Goal: Communication & Community: Answer question/provide support

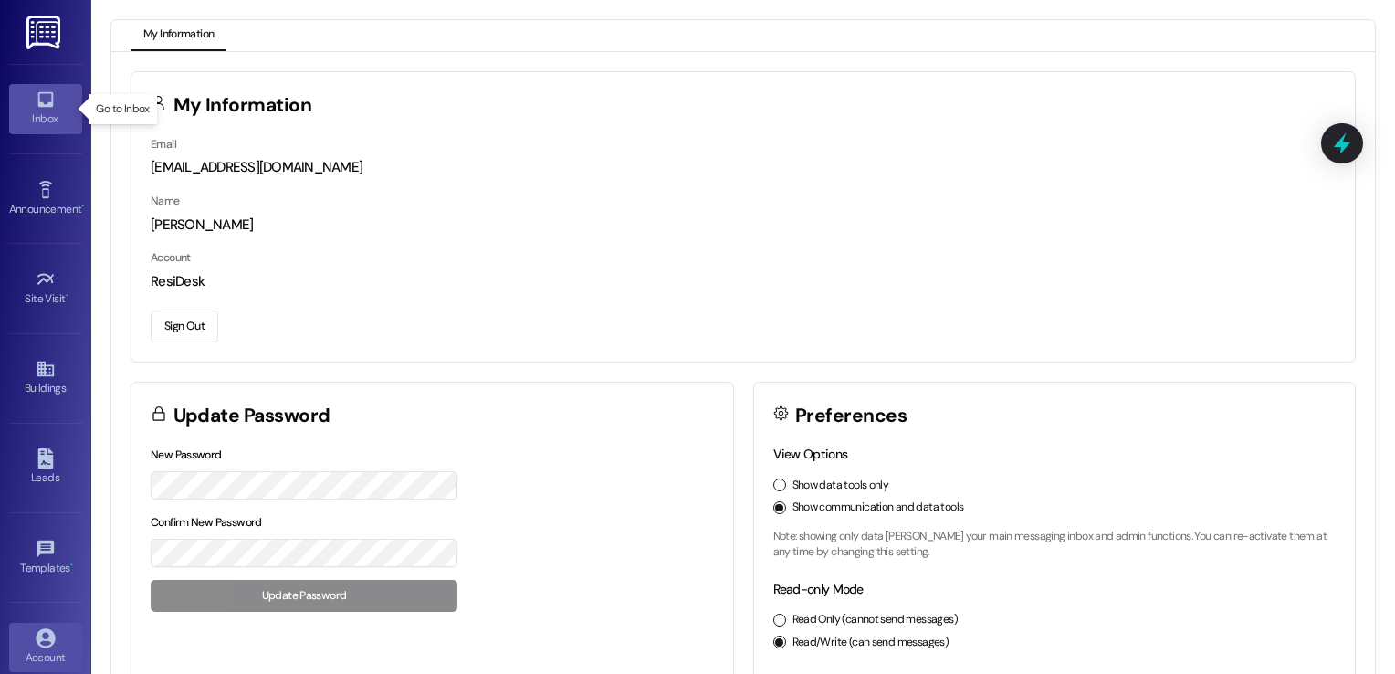
click at [44, 124] on div "Inbox" at bounding box center [45, 119] width 91 height 18
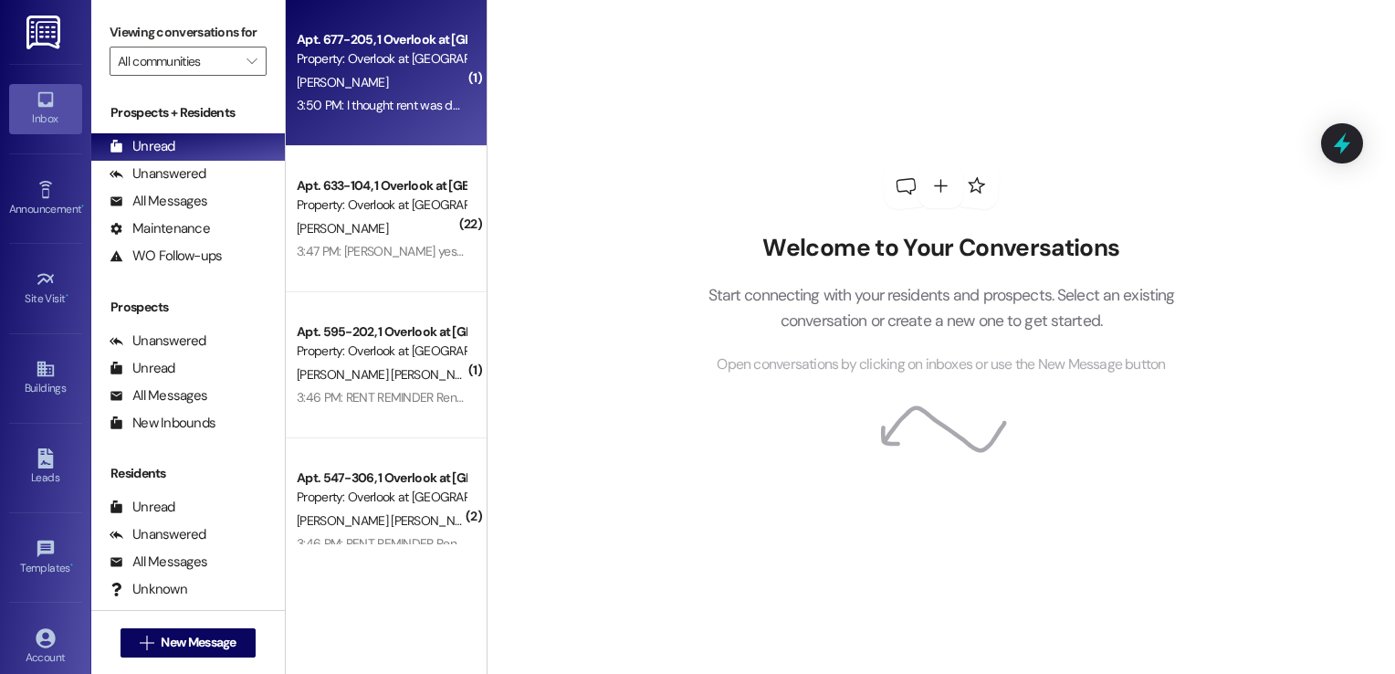
click at [382, 92] on div "[PERSON_NAME]" at bounding box center [381, 82] width 173 height 23
click at [381, 92] on div "[PERSON_NAME]" at bounding box center [381, 82] width 173 height 23
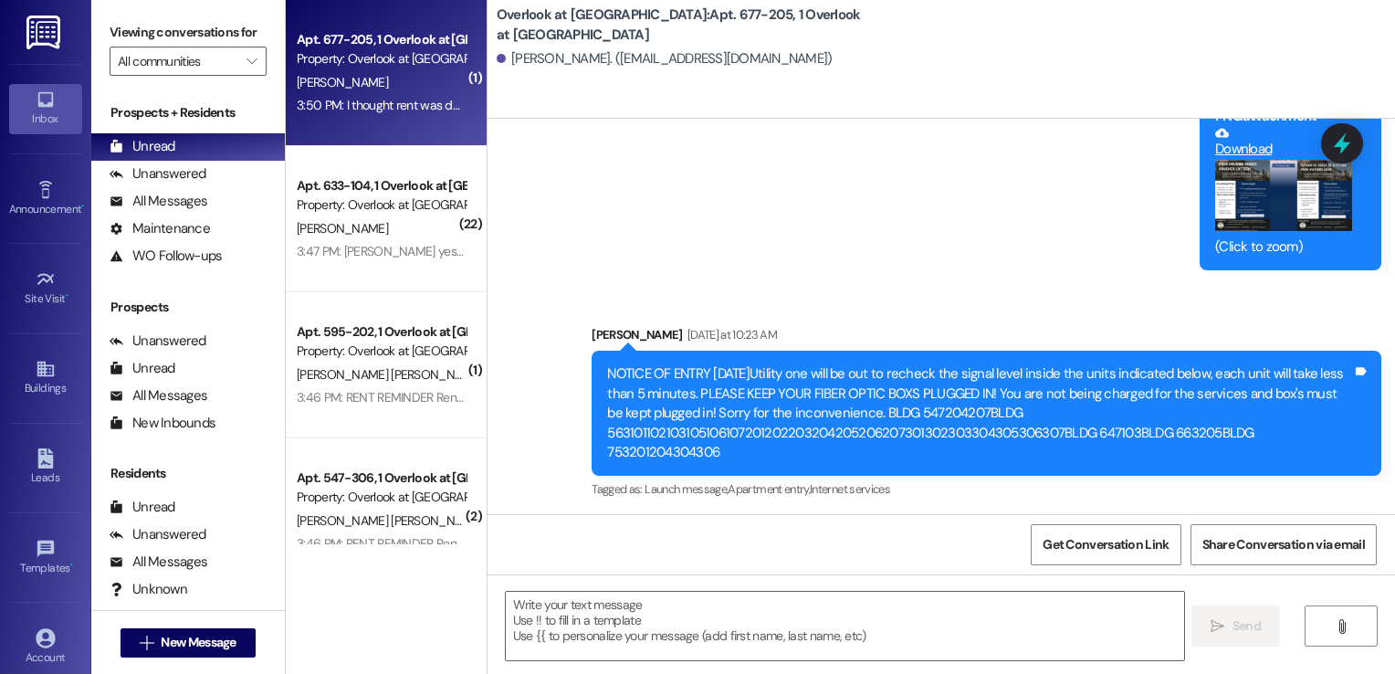
scroll to position [43580, 0]
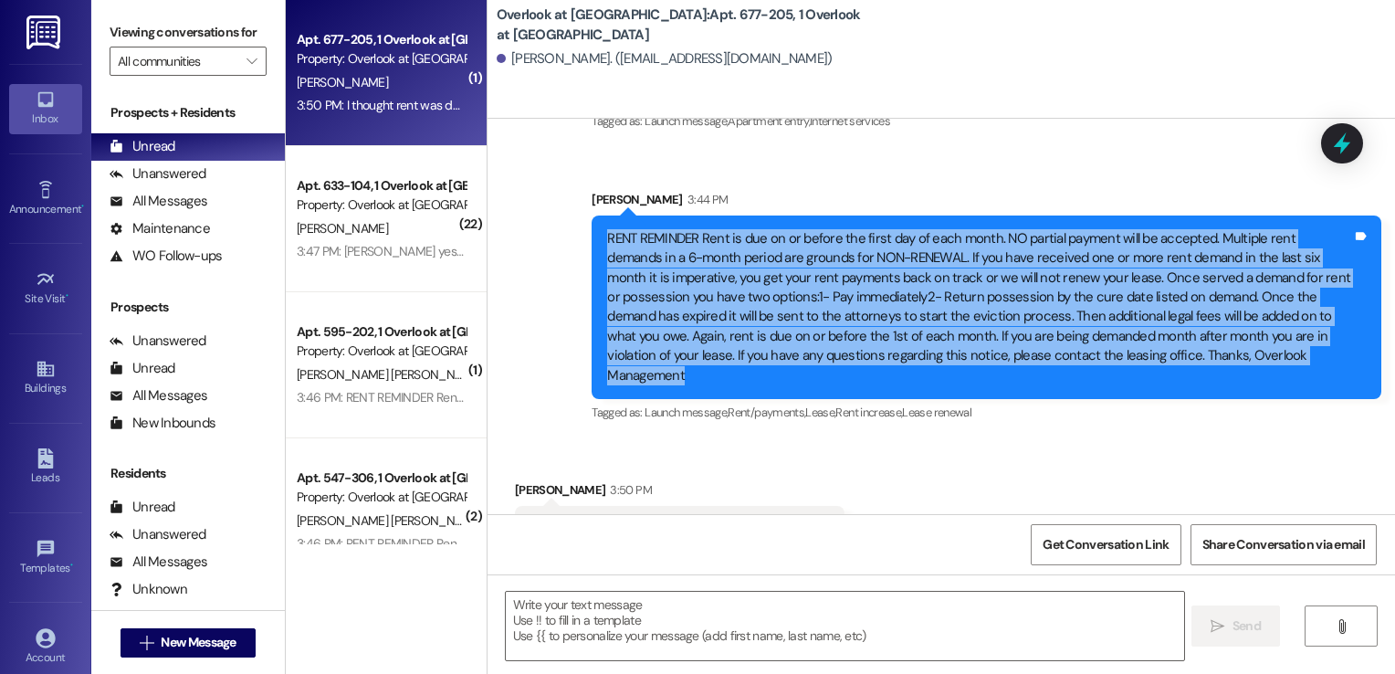
drag, startPoint x: 597, startPoint y: 172, endPoint x: 1242, endPoint y: 287, distance: 655.6
click at [1242, 287] on div "RENT REMINDER Rent is due on or before the first day of each month. NO partial …" at bounding box center [979, 307] width 745 height 156
copy div "RENT REMINDER Rent is due on or before the first day of each month. NO partial …"
